Goal: Task Accomplishment & Management: Manage account settings

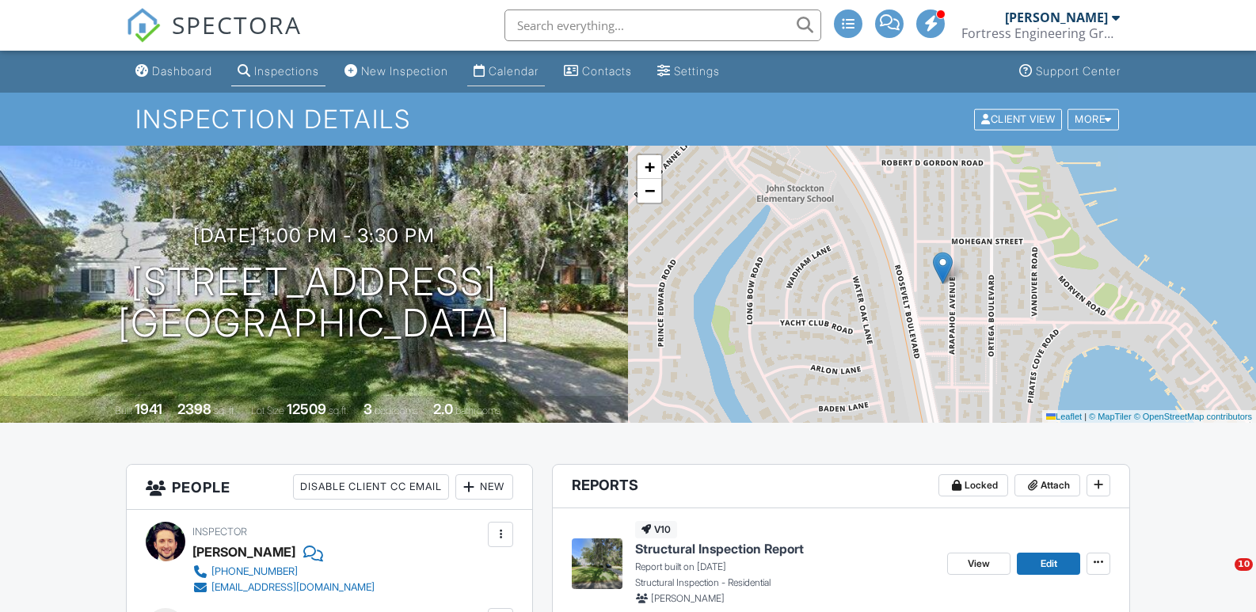
drag, startPoint x: 0, startPoint y: 0, endPoint x: 507, endPoint y: 74, distance: 512.9
click at [507, 74] on div "Calendar" at bounding box center [513, 70] width 50 height 13
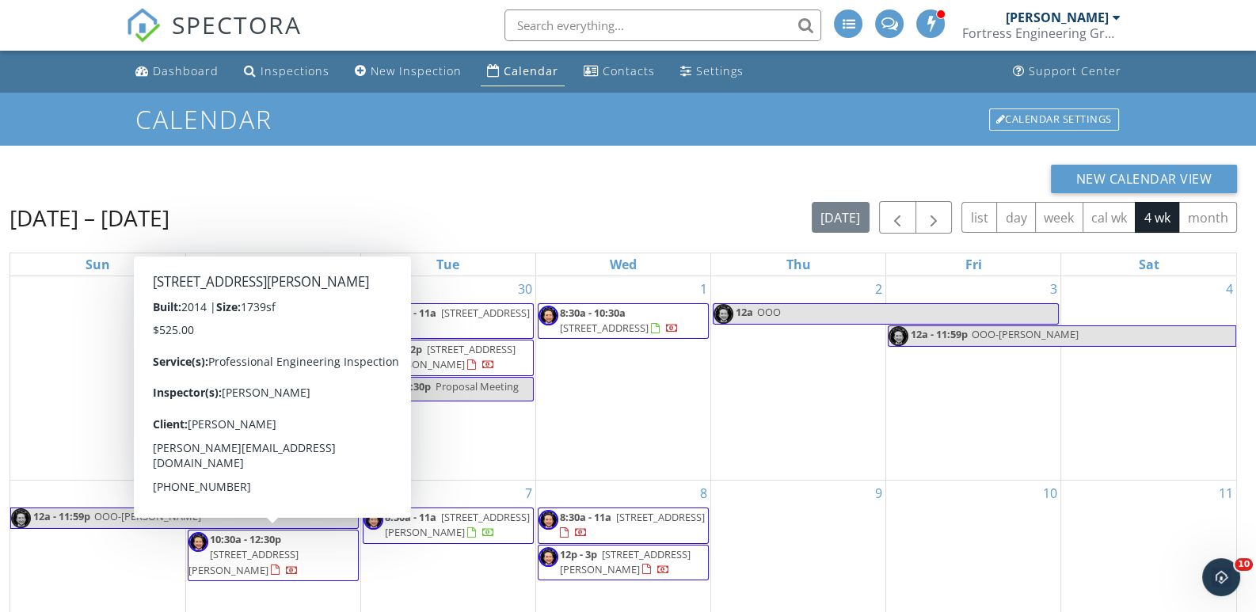
click at [297, 551] on span "15848 Rachel Creek Dr, Jacksonville 32218" at bounding box center [243, 561] width 110 height 29
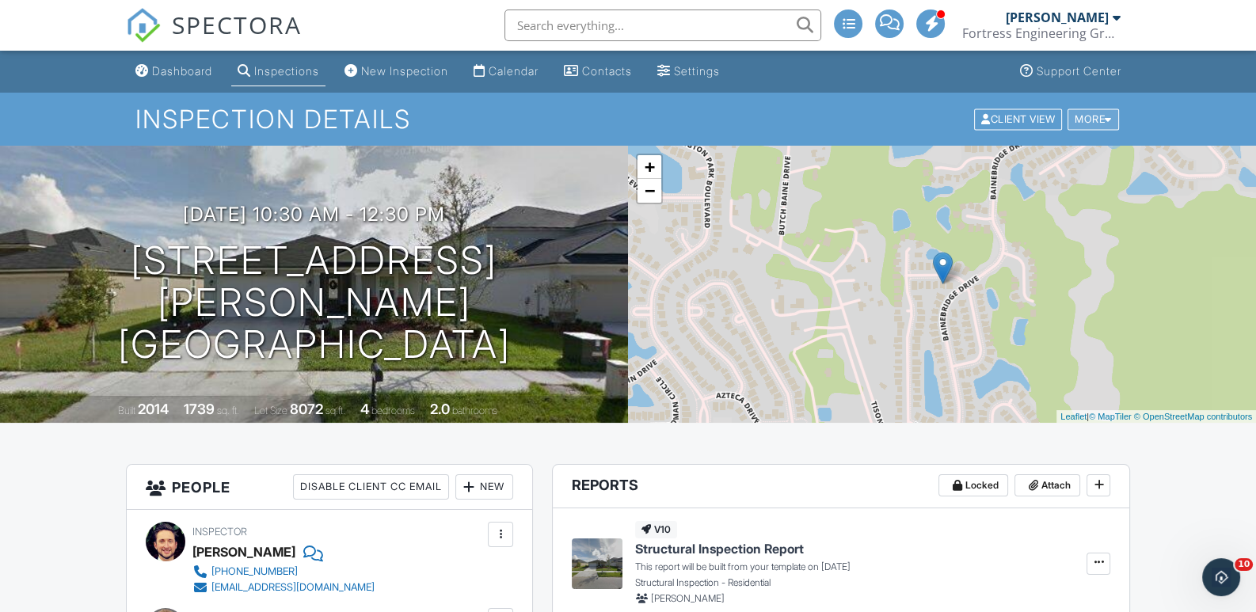
click at [1108, 117] on div at bounding box center [1107, 119] width 7 height 10
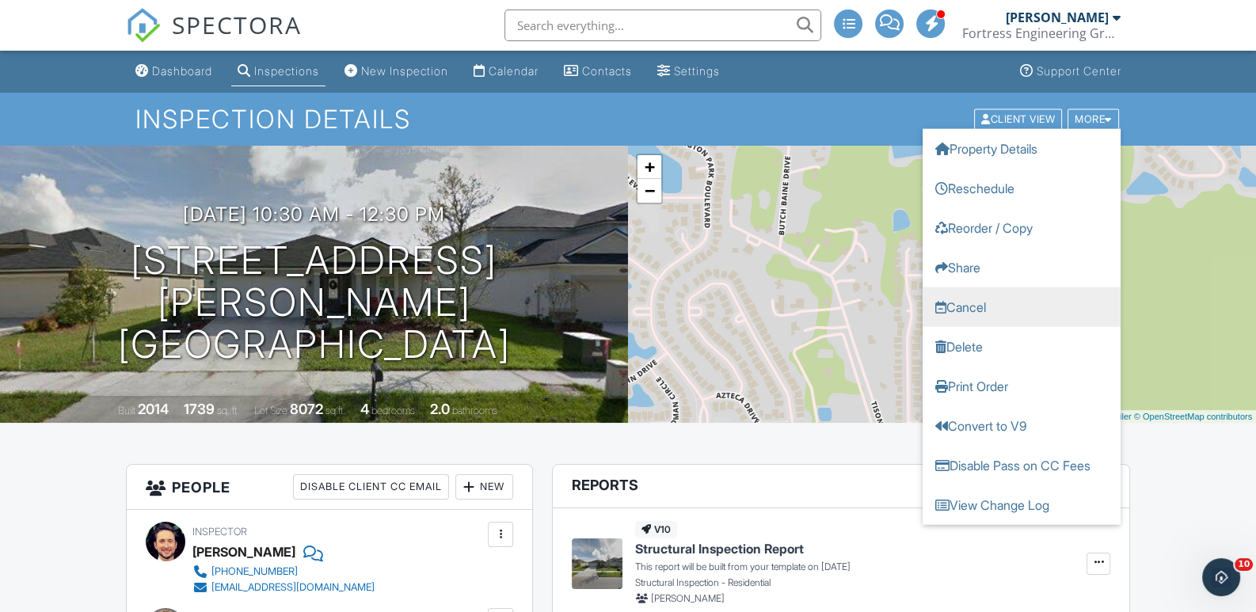
click at [1001, 308] on link "Cancel" at bounding box center [1021, 307] width 198 height 40
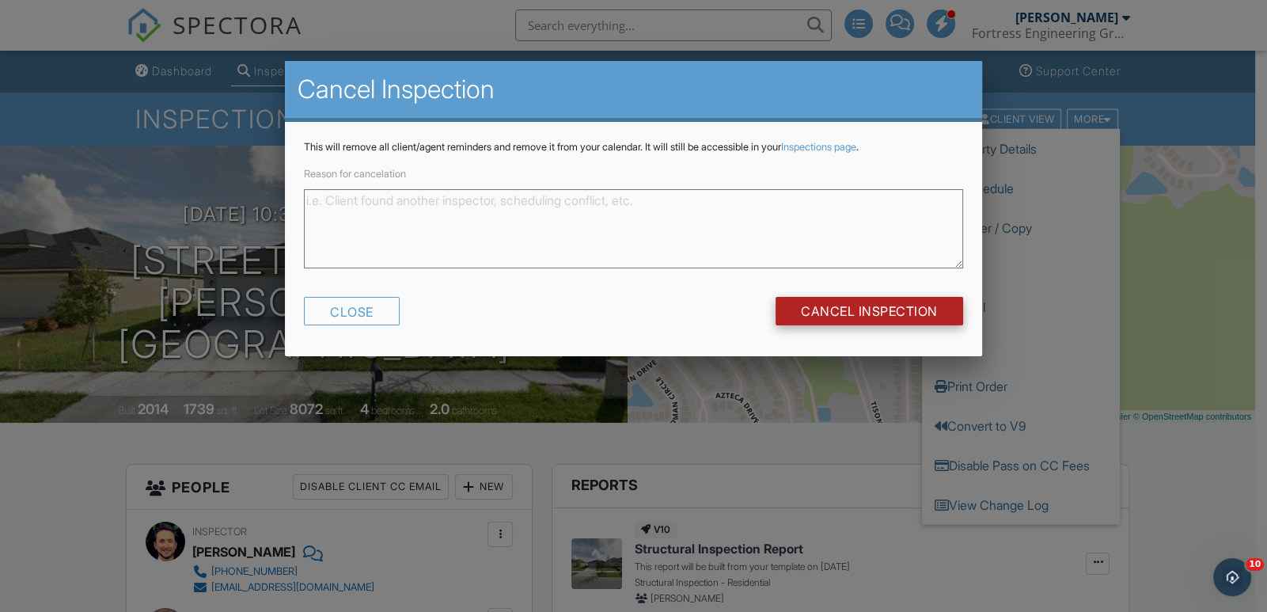
click at [808, 307] on input "Cancel Inspection" at bounding box center [870, 311] width 188 height 28
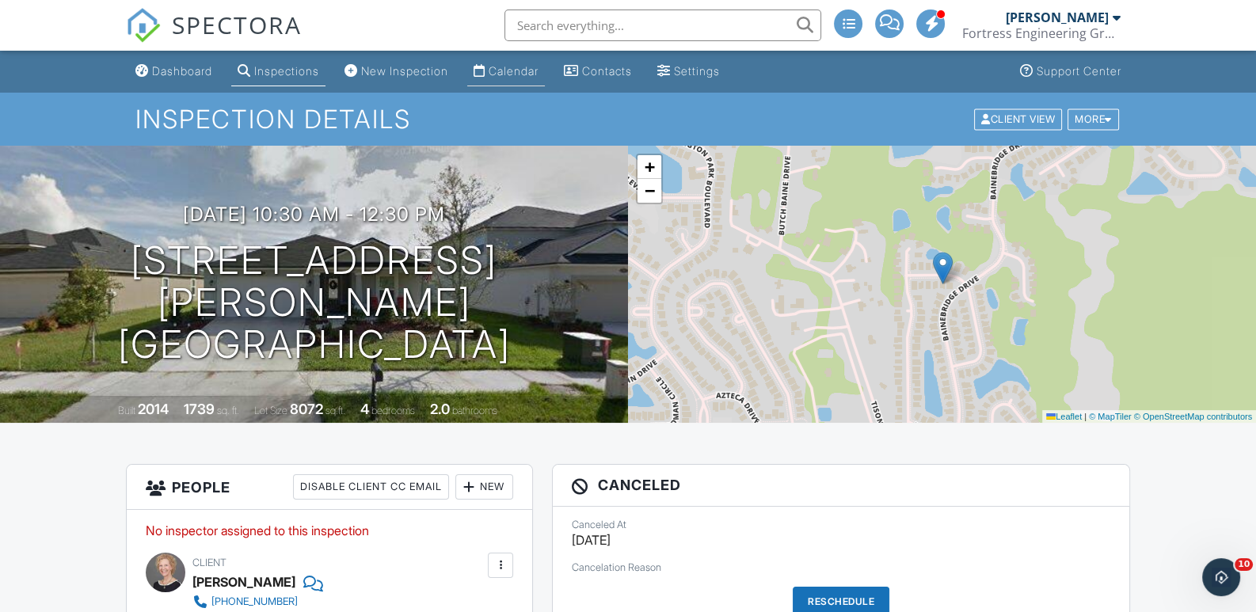
click at [522, 67] on div "Calendar" at bounding box center [513, 70] width 50 height 13
